Goal: Task Accomplishment & Management: Use online tool/utility

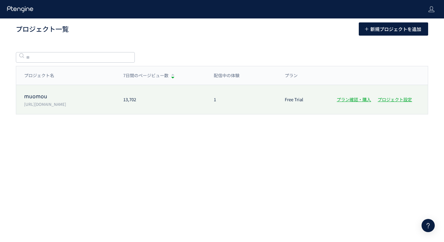
click at [84, 108] on div "muomou [URL][DOMAIN_NAME] 13,702 1 Free Trial プラン確認・購入 プロジェクト設定" at bounding box center [221, 99] width 411 height 29
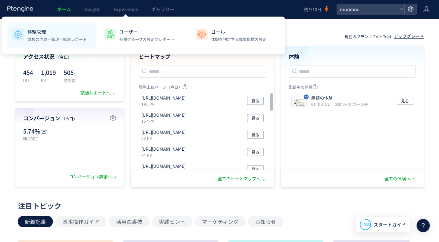
click at [72, 32] on p "体験管理" at bounding box center [56, 31] width 59 height 7
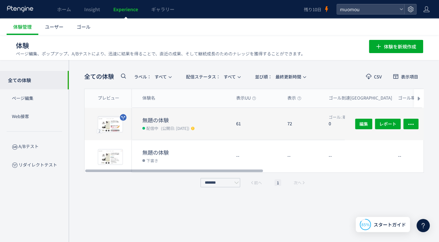
click at [177, 117] on dt "無題の体験" at bounding box center [186, 121] width 89 height 8
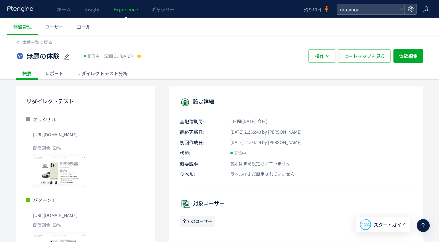
click at [55, 73] on div "レポート" at bounding box center [54, 73] width 32 height 13
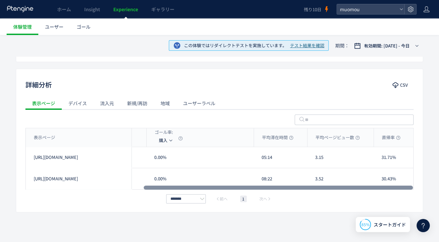
scroll to position [0, 171]
drag, startPoint x: 218, startPoint y: 188, endPoint x: 364, endPoint y: 193, distance: 145.7
click at [364, 190] on div at bounding box center [278, 188] width 269 height 4
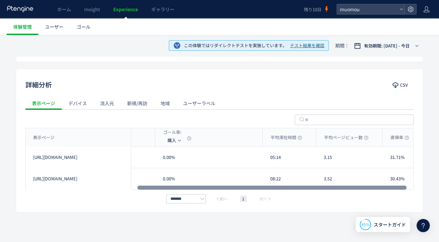
scroll to position [0, 162]
drag, startPoint x: 395, startPoint y: 188, endPoint x: 389, endPoint y: 186, distance: 6.7
click at [389, 186] on div at bounding box center [271, 188] width 269 height 4
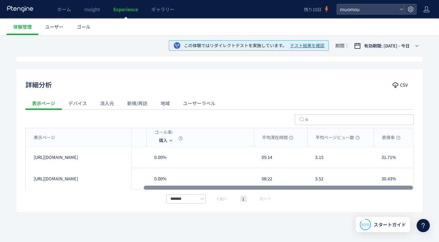
scroll to position [0, 171]
drag, startPoint x: 318, startPoint y: 188, endPoint x: 334, endPoint y: 190, distance: 16.3
click at [334, 190] on div at bounding box center [278, 188] width 269 height 4
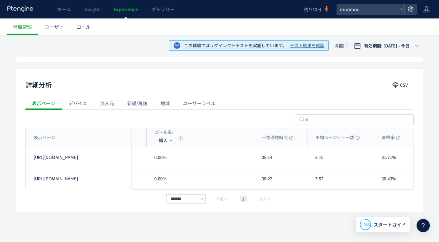
click at [108, 104] on div "流入元" at bounding box center [106, 103] width 27 height 13
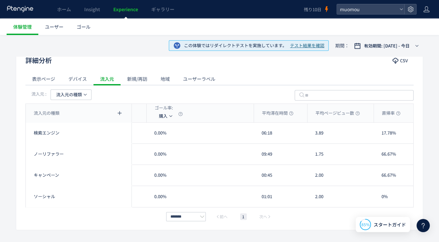
scroll to position [233, 0]
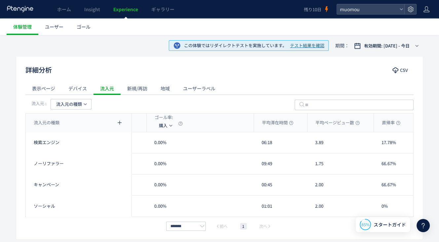
click at [131, 86] on div "新規/再訪" at bounding box center [137, 88] width 33 height 13
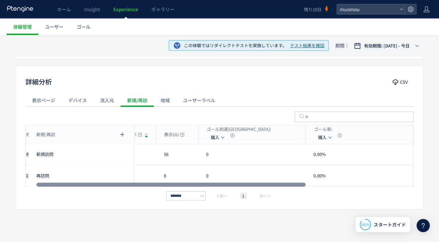
scroll to position [0, 15]
drag, startPoint x: 242, startPoint y: 185, endPoint x: 134, endPoint y: 184, distance: 108.7
click at [134, 184] on div at bounding box center [170, 185] width 269 height 4
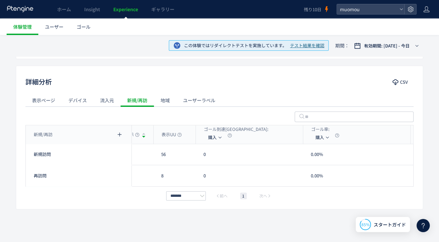
click at [196, 97] on div "ユーザーラベル" at bounding box center [199, 100] width 46 height 13
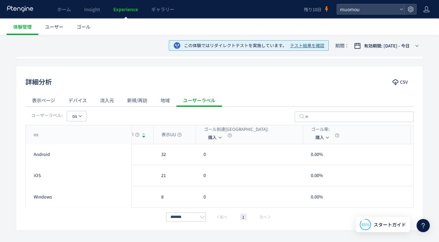
click at [145, 101] on div "新規/再訪" at bounding box center [137, 100] width 33 height 13
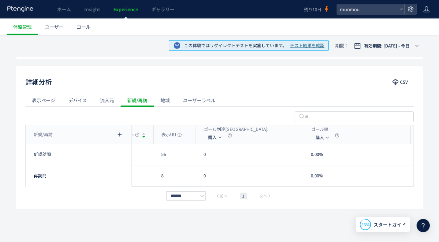
click at [217, 204] on div "詳細分析 CSV 表示ページ デバイス 流入元 新規/再訪 地域 ユーザーラベル 新規/再訪 表示 表示UU ゴール到達[GEOGRAPHIC_DATA]: …" at bounding box center [219, 138] width 407 height 144
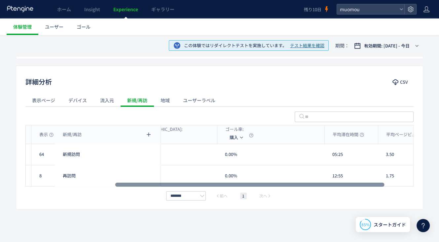
scroll to position [0, 0]
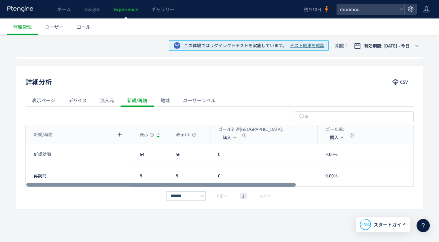
drag, startPoint x: 229, startPoint y: 184, endPoint x: 181, endPoint y: 172, distance: 49.7
click at [181, 183] on div at bounding box center [160, 185] width 269 height 4
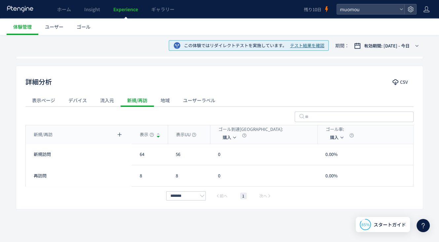
click at [108, 99] on div "流入元" at bounding box center [106, 100] width 27 height 13
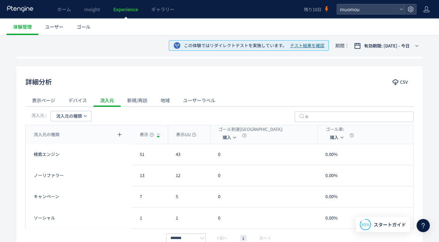
click at [81, 103] on div "デバイス" at bounding box center [78, 100] width 32 height 13
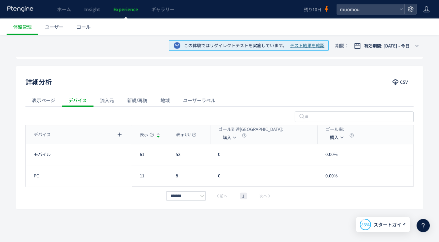
click at [52, 101] on div "表示ページ" at bounding box center [43, 100] width 36 height 13
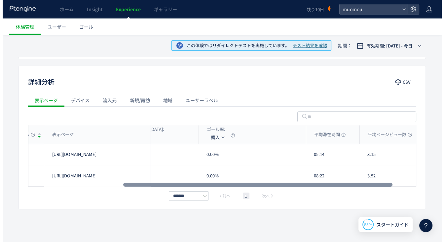
scroll to position [0, 139]
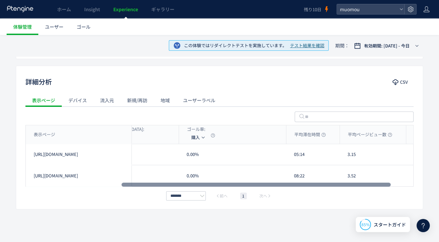
drag, startPoint x: 147, startPoint y: 183, endPoint x: 244, endPoint y: 191, distance: 96.7
click at [244, 187] on div at bounding box center [256, 185] width 269 height 4
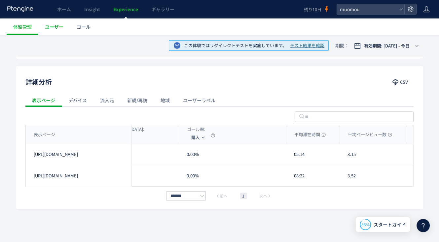
click at [53, 30] on span "ユーザー" at bounding box center [54, 26] width 18 height 7
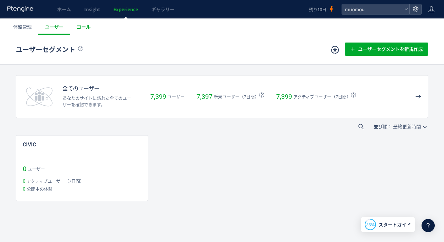
click at [81, 30] on span "ゴール" at bounding box center [84, 26] width 14 height 7
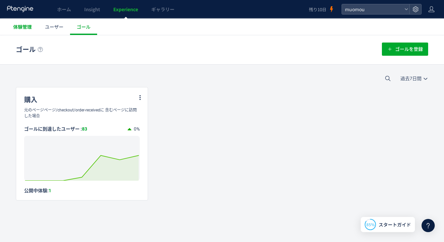
click at [21, 28] on span "体験管理" at bounding box center [22, 26] width 18 height 7
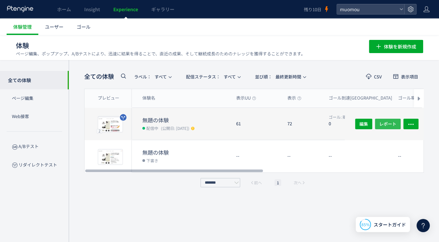
click at [391, 122] on span "レポート" at bounding box center [387, 124] width 17 height 11
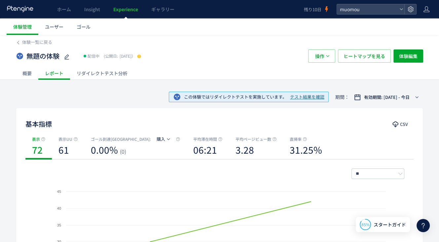
click at [186, 57] on div "無題の体験 配信中 (公開日: [DATE]）" at bounding box center [159, 56] width 286 height 13
click at [122, 77] on div "リダイレクトテスト分析" at bounding box center [102, 73] width 64 height 13
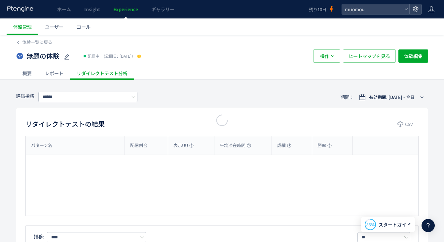
type input "**"
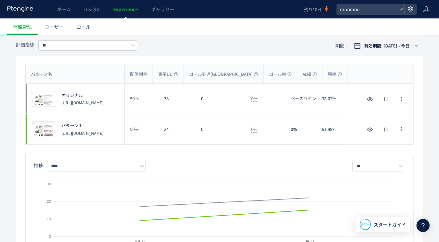
scroll to position [72, 0]
click at [202, 37] on div "評価指標: ** 期間： 有効期間: [DATE] - 今日" at bounding box center [220, 45] width 408 height 21
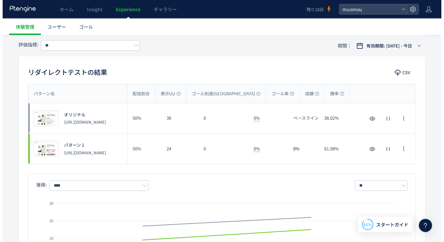
scroll to position [0, 0]
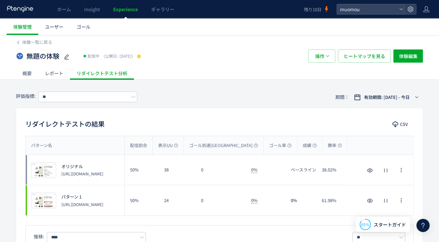
click at [54, 76] on div "レポート" at bounding box center [54, 73] width 32 height 13
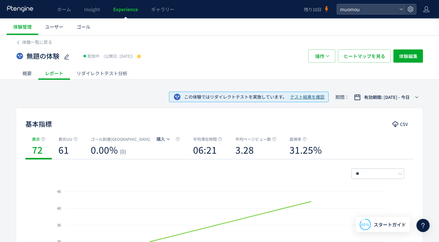
click at [31, 78] on div "概要" at bounding box center [27, 73] width 22 height 13
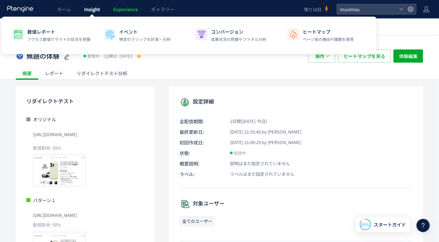
click at [95, 12] on span "Insight" at bounding box center [92, 9] width 16 height 7
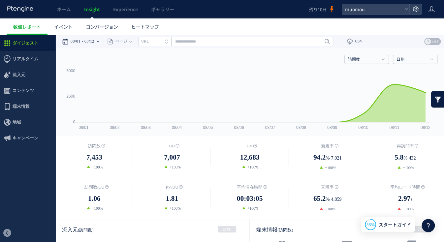
click at [94, 44] on time "08/12" at bounding box center [90, 41] width 10 height 13
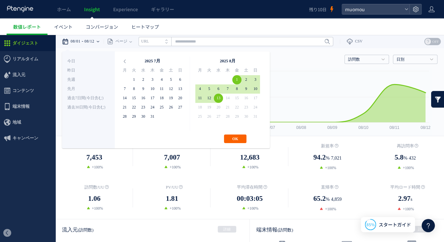
click at [234, 142] on button "OK" at bounding box center [235, 139] width 22 height 9
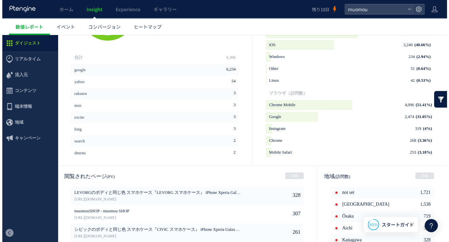
scroll to position [279, 0]
